Goal: Transaction & Acquisition: Purchase product/service

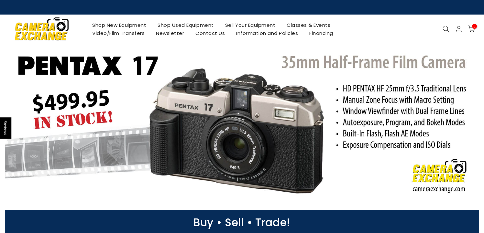
click at [200, 25] on link "Shop Used Equipment" at bounding box center [186, 25] width 68 height 8
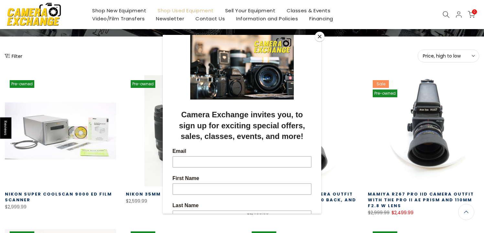
scroll to position [70, 0]
click at [321, 38] on button "Close" at bounding box center [319, 37] width 10 height 10
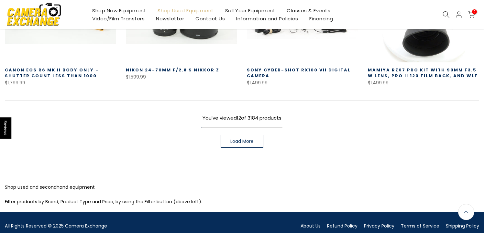
scroll to position [497, 0]
click at [255, 138] on link "Load More" at bounding box center [241, 141] width 43 height 13
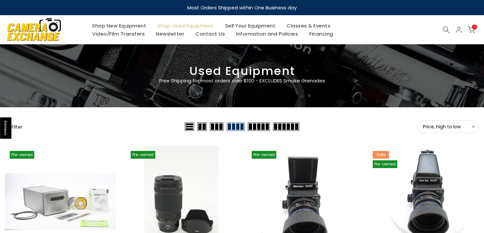
click at [445, 29] on icon at bounding box center [445, 29] width 7 height 7
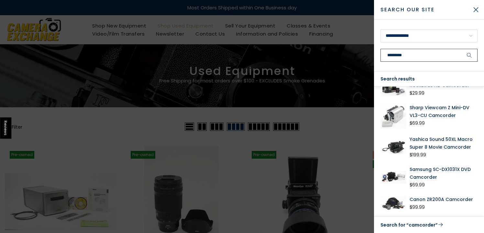
scroll to position [19, 0]
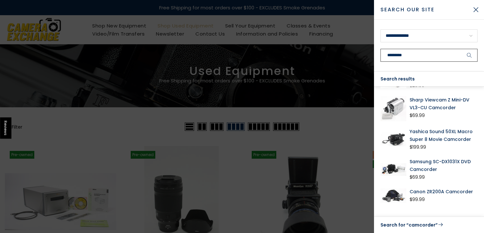
type input "*********"
click at [421, 225] on link "Search for “camcorder”" at bounding box center [428, 225] width 97 height 8
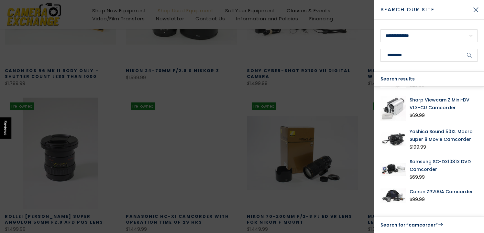
scroll to position [496, 0]
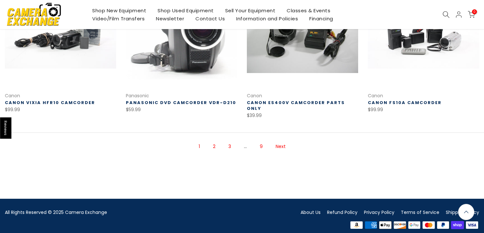
scroll to position [469, 0]
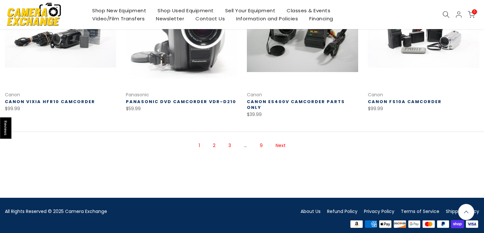
click at [280, 140] on link "Next" at bounding box center [280, 145] width 16 height 11
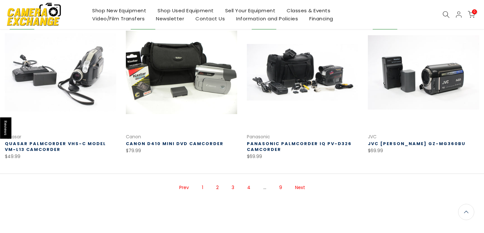
scroll to position [428, 0]
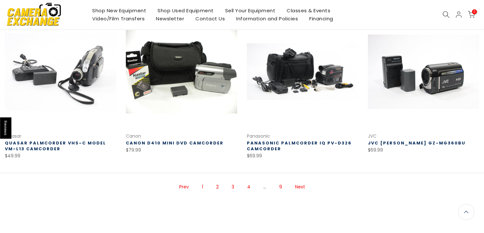
click at [301, 187] on link "Next" at bounding box center [300, 186] width 16 height 11
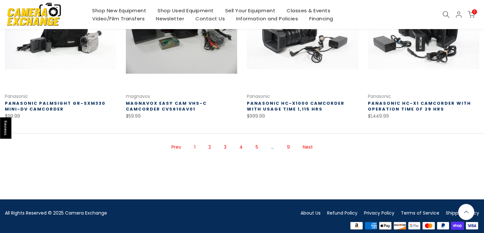
scroll to position [475, 0]
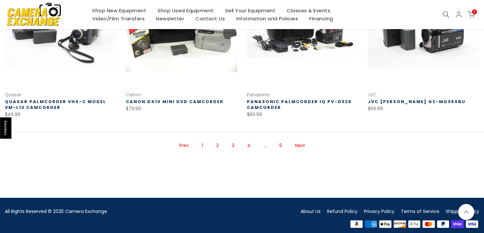
scroll to position [469, 0]
